Goal: Information Seeking & Learning: Learn about a topic

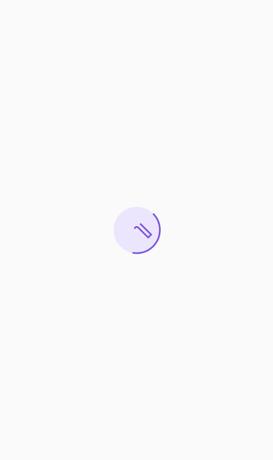
drag, startPoint x: 0, startPoint y: 63, endPoint x: -78, endPoint y: 77, distance: 79.5
click at [0, 77] on html at bounding box center [136, 230] width 273 height 460
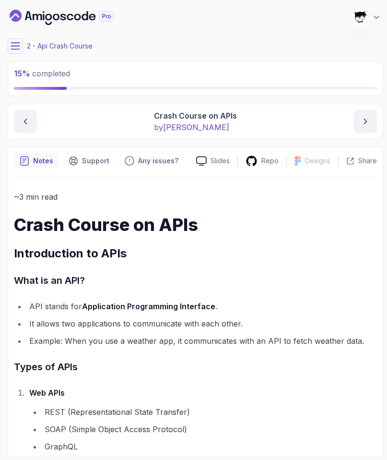
click at [14, 44] on icon at bounding box center [16, 46] width 10 height 10
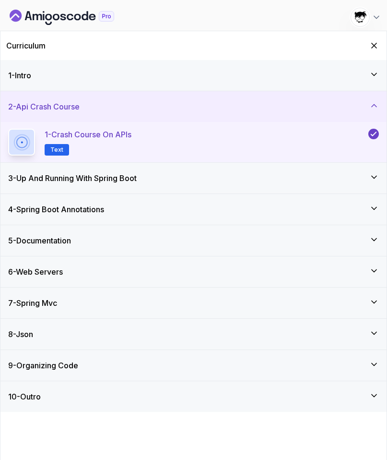
click at [62, 180] on h3 "3 - Up And Running With Spring Boot" at bounding box center [72, 178] width 129 height 12
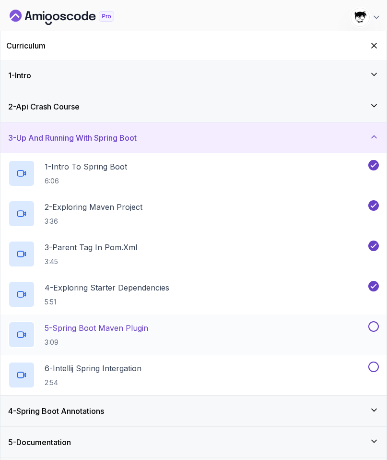
click at [128, 322] on p "5 - Spring Boot Maven Plugin" at bounding box center [97, 328] width 104 height 12
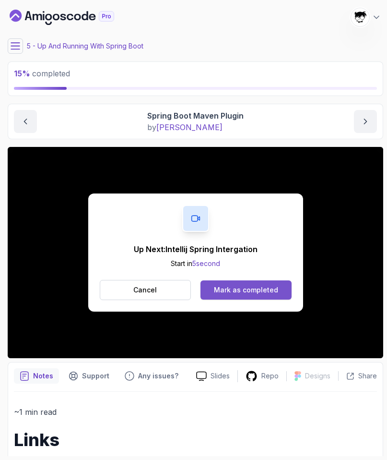
click at [223, 288] on div "Mark as completed" at bounding box center [246, 290] width 64 height 10
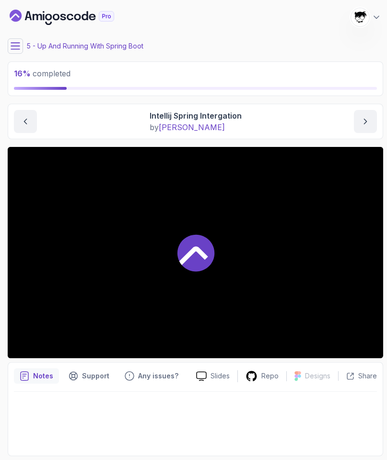
click at [17, 46] on icon at bounding box center [15, 46] width 9 height 6
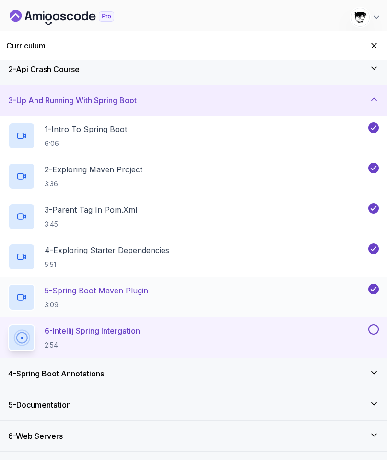
scroll to position [40, 0]
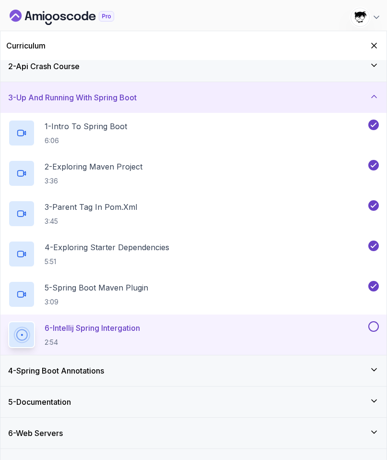
click at [152, 396] on div "5 - Documentation" at bounding box center [193, 402] width 371 height 12
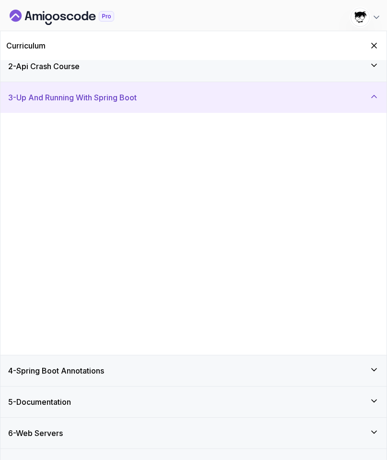
scroll to position [0, 0]
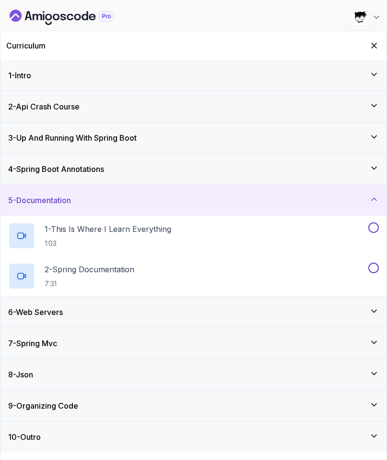
click at [91, 306] on div "6 - Web Servers" at bounding box center [193, 312] width 371 height 12
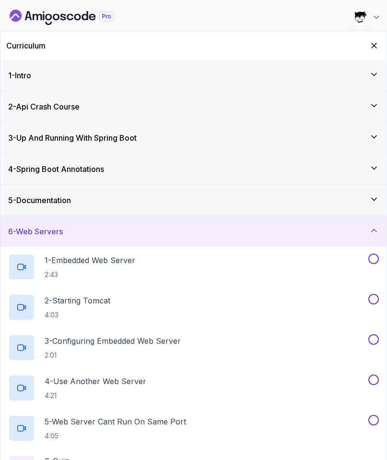
click at [59, 174] on h3 "4 - Spring Boot Annotations" at bounding box center [56, 169] width 96 height 12
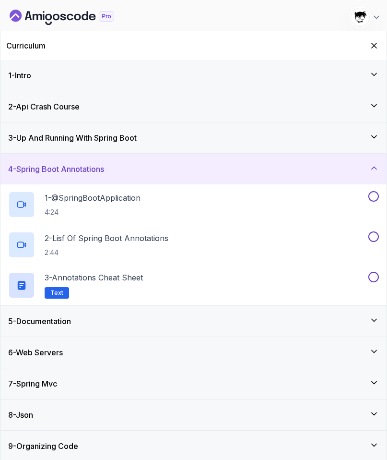
click at [59, 150] on div "3 - Up And Running With Spring Boot" at bounding box center [193, 137] width 386 height 31
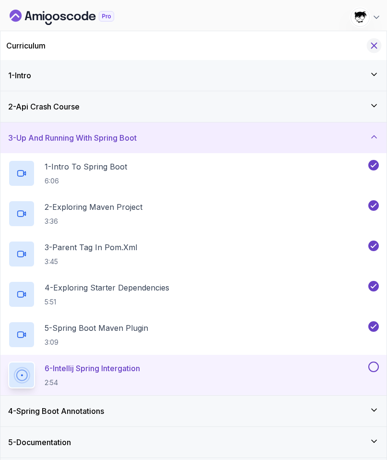
click at [377, 44] on icon "Hide Curriculum for mobile" at bounding box center [374, 45] width 11 height 11
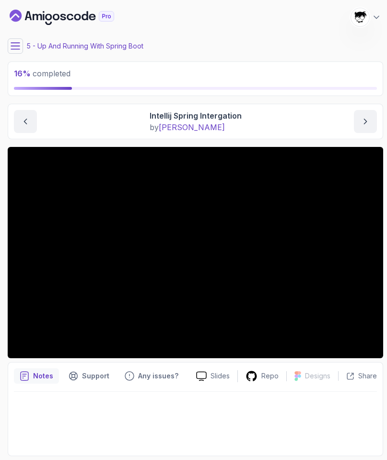
click at [19, 39] on button at bounding box center [15, 45] width 15 height 15
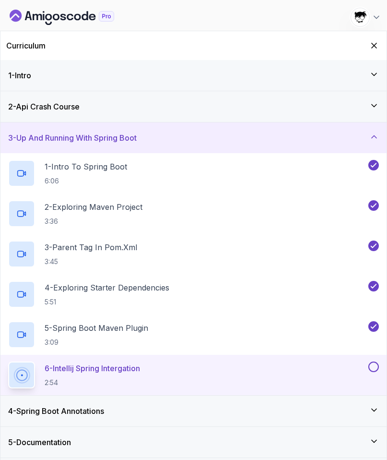
click at [375, 53] on div "Curriculum" at bounding box center [193, 45] width 386 height 29
click at [375, 46] on icon "Hide Curriculum for mobile" at bounding box center [374, 45] width 5 height 5
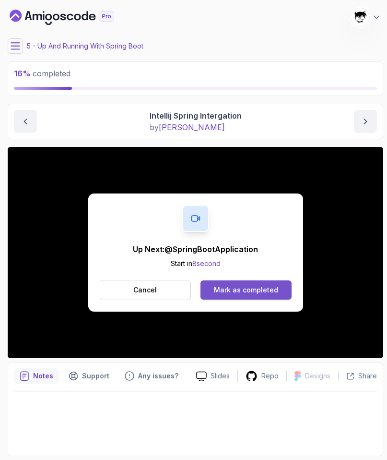
click at [223, 291] on div "Mark as completed" at bounding box center [246, 290] width 64 height 10
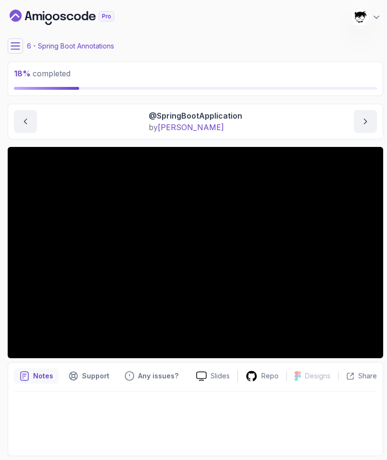
click at [20, 53] on button at bounding box center [15, 45] width 15 height 15
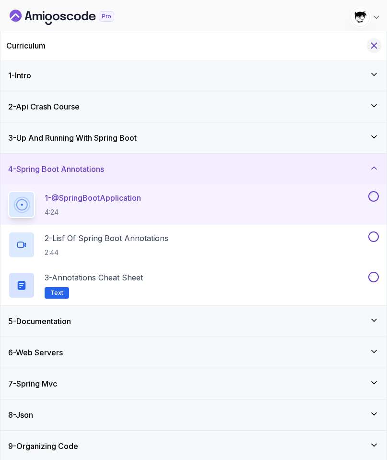
click at [370, 44] on icon "Hide Curriculum for mobile" at bounding box center [374, 45] width 11 height 11
